Goal: Transaction & Acquisition: Subscribe to service/newsletter

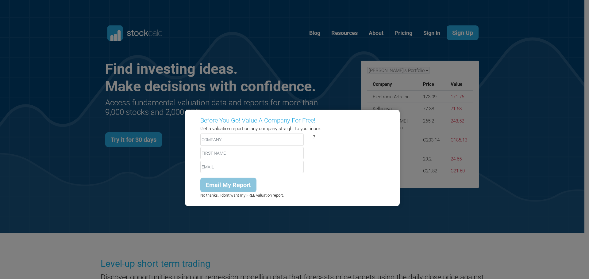
drag, startPoint x: 12, startPoint y: 5, endPoint x: 39, endPoint y: 167, distance: 165.1
click at [39, 167] on div "Before You Go! Value A Company For Free! Get a valuation report on any company …" at bounding box center [294, 139] width 589 height 279
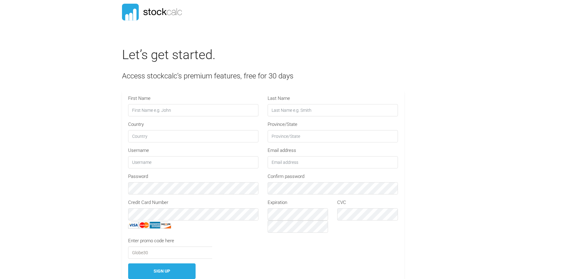
type input "GLOBE30"
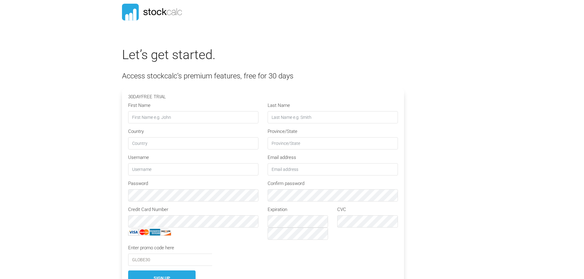
click at [190, 119] on input "First Name" at bounding box center [193, 117] width 130 height 12
type input "[PERSON_NAME]"
type input "joudrey"
type input "Canada"
type input "NS"
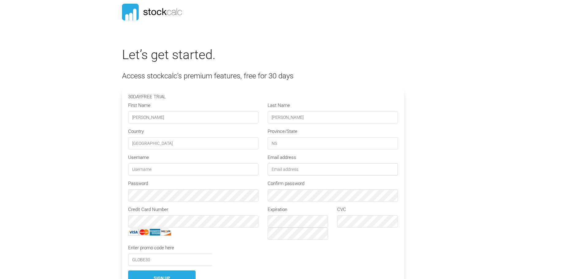
type input "gstewart4926@gmail.com"
click at [155, 171] on input "text" at bounding box center [193, 169] width 130 height 12
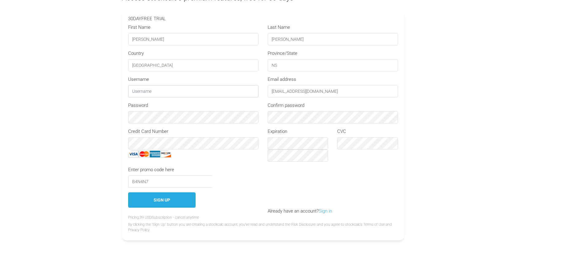
scroll to position [69, 0]
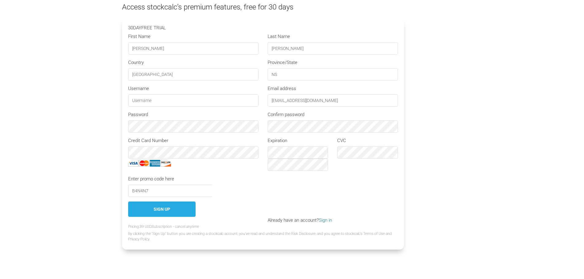
click at [328, 221] on link "Sign in" at bounding box center [325, 221] width 13 height 6
click at [135, 190] on input "B4N4N7" at bounding box center [170, 191] width 84 height 12
drag, startPoint x: 147, startPoint y: 189, endPoint x: 235, endPoint y: 196, distance: 88.3
click at [236, 196] on div "Enter promo code here Globe304N4N7 Apply Ninjatrader Machine Id" at bounding box center [263, 186] width 279 height 21
click at [159, 209] on button "Sign Up" at bounding box center [161, 210] width 67 height 16
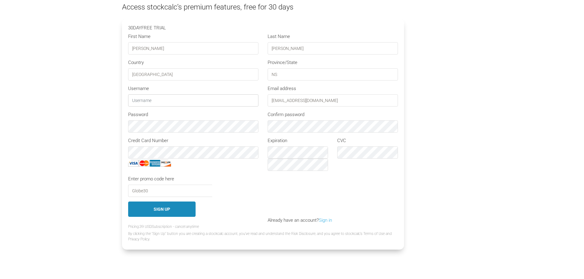
type input "GLOBE30"
click at [150, 100] on input "text" at bounding box center [193, 100] width 130 height 12
type input "4Glenn9"
click at [161, 209] on button "Sign Up" at bounding box center [161, 210] width 67 height 16
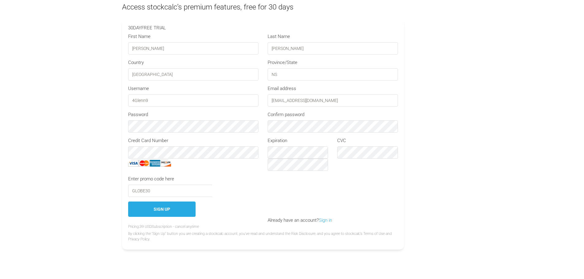
click at [23, 119] on section "Let’s get started. Access stockcalc’s premium features, free for 30 days 30 DAY…" at bounding box center [292, 114] width 584 height 281
click at [81, 127] on section "Let’s get started. Access stockcalc’s premium features, free for 30 days 30 DAY…" at bounding box center [292, 114] width 584 height 281
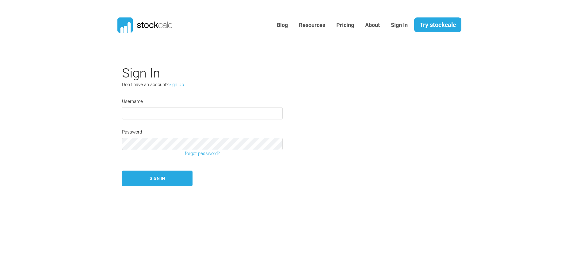
click at [152, 113] on input "text" at bounding box center [202, 113] width 161 height 12
type input "4glenn9"
